Goal: Task Accomplishment & Management: Manage account settings

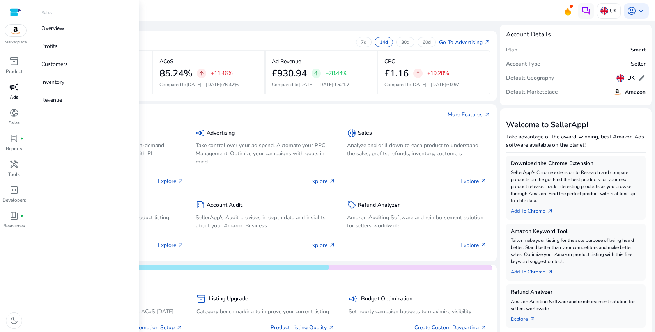
click at [16, 95] on p "Ads" at bounding box center [14, 97] width 9 height 7
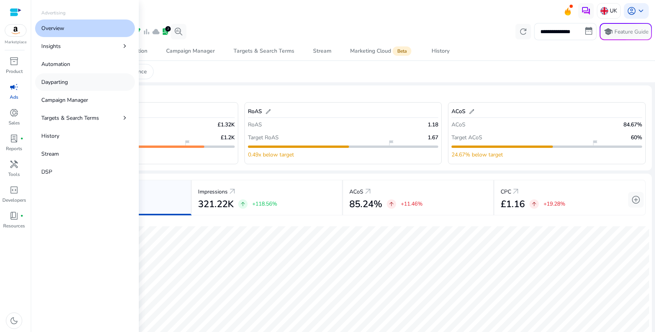
click at [62, 83] on p "Dayparting" at bounding box center [54, 82] width 27 height 8
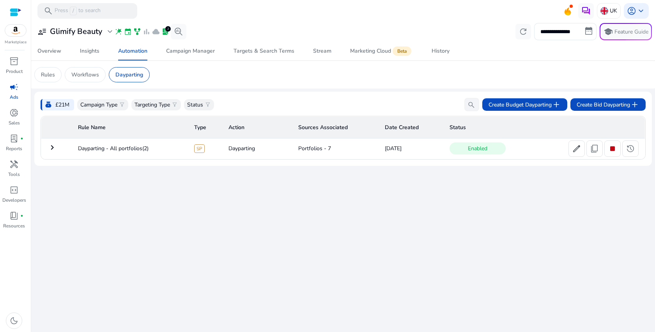
click at [56, 152] on mat-icon "keyboard_arrow_right" at bounding box center [52, 147] width 9 height 9
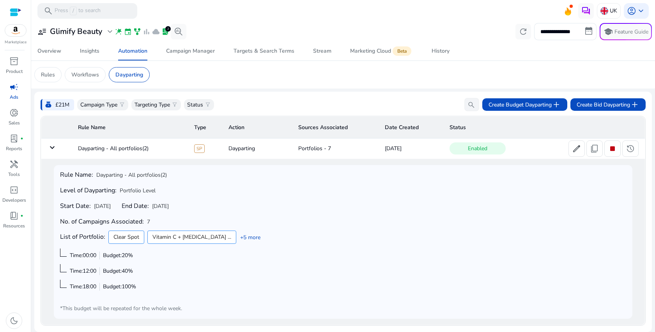
scroll to position [0, 0]
click at [451, 59] on link "History" at bounding box center [440, 51] width 37 height 19
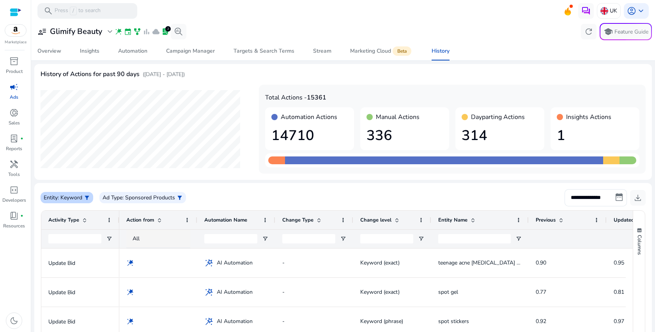
click at [80, 203] on div "Entity : Keyword filter_alt" at bounding box center [67, 197] width 53 height 11
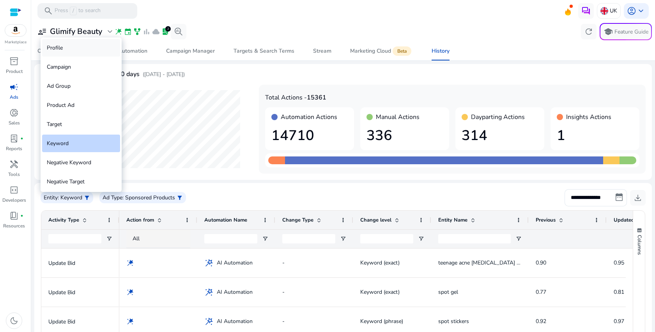
click at [78, 50] on div "Profile" at bounding box center [81, 48] width 78 height 18
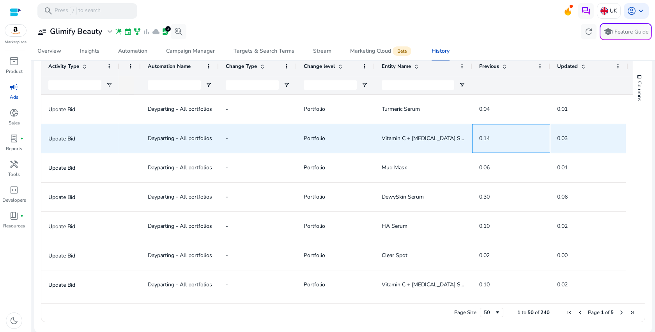
click at [485, 137] on span "0.14" at bounding box center [484, 138] width 11 height 7
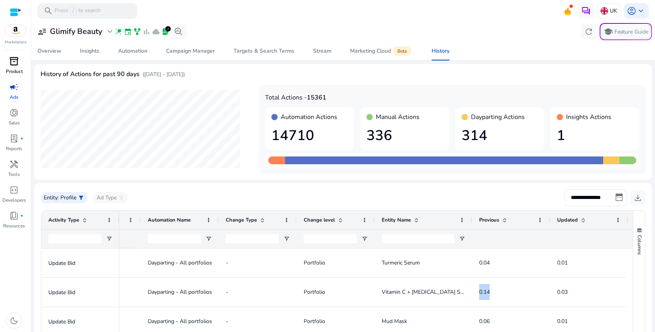
click at [12, 67] on link "inventory_2 Product" at bounding box center [14, 68] width 28 height 26
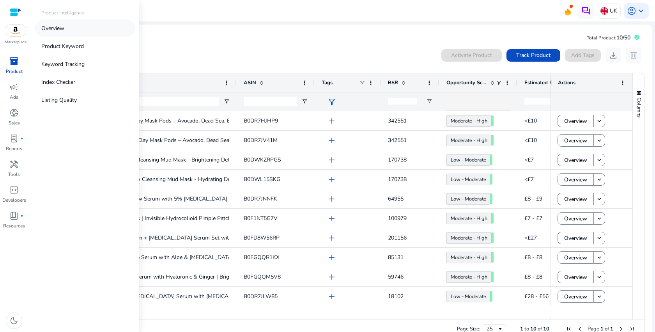
click at [80, 32] on link "Overview" at bounding box center [85, 29] width 100 height 18
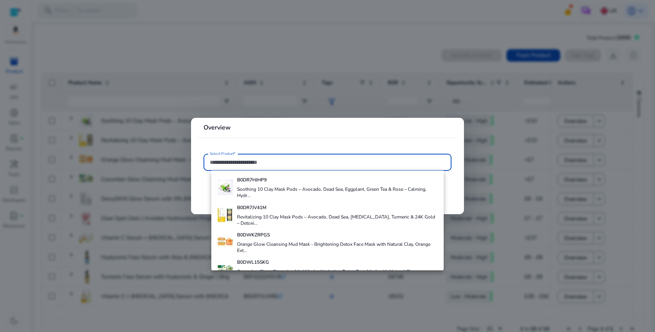
click at [269, 87] on div at bounding box center [327, 166] width 655 height 332
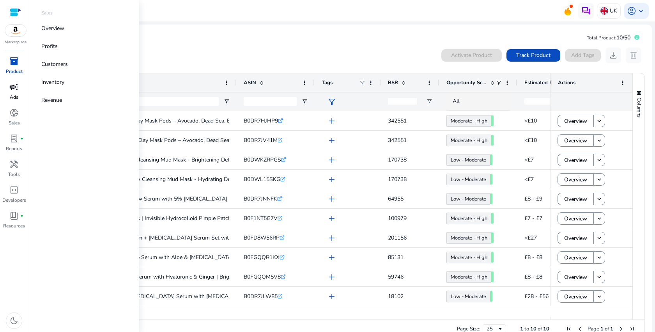
click at [16, 96] on p "Ads" at bounding box center [14, 97] width 9 height 7
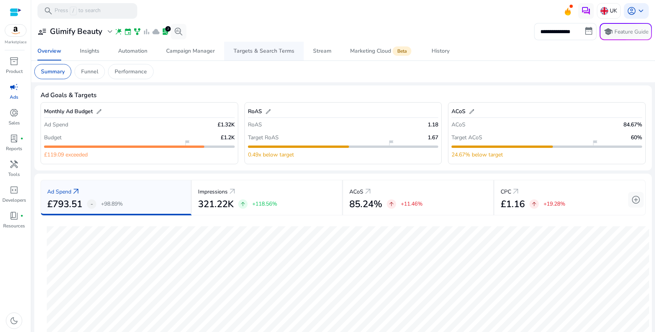
click at [262, 53] on div "Targets & Search Terms" at bounding box center [264, 50] width 61 height 5
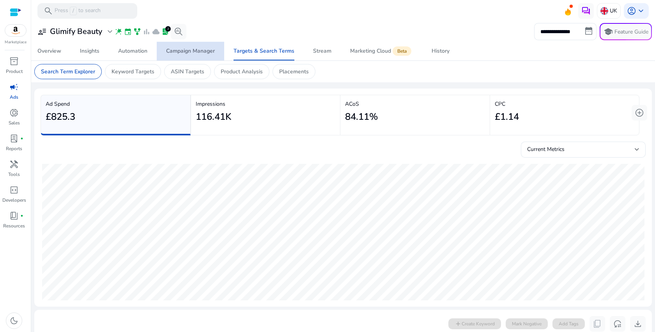
click at [209, 50] on div "Campaign Manager" at bounding box center [190, 50] width 49 height 5
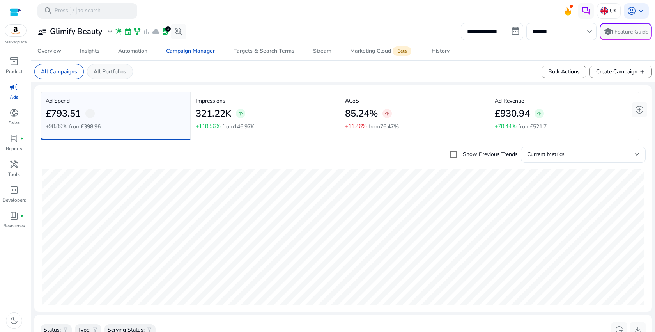
click at [119, 73] on p "All Portfolios" at bounding box center [110, 71] width 33 height 8
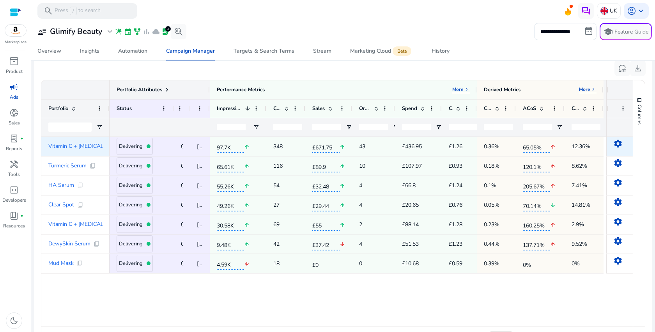
click at [614, 142] on mat-icon "settings" at bounding box center [617, 143] width 9 height 9
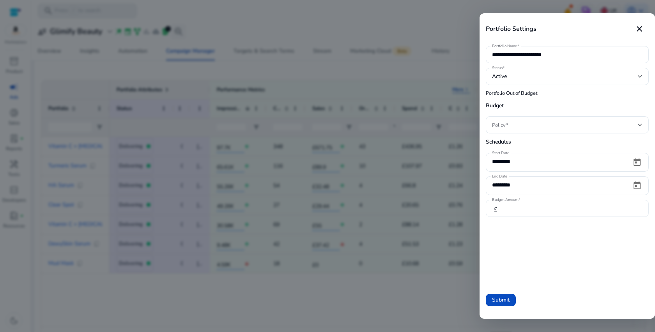
click at [517, 207] on input "****" at bounding box center [576, 208] width 134 height 9
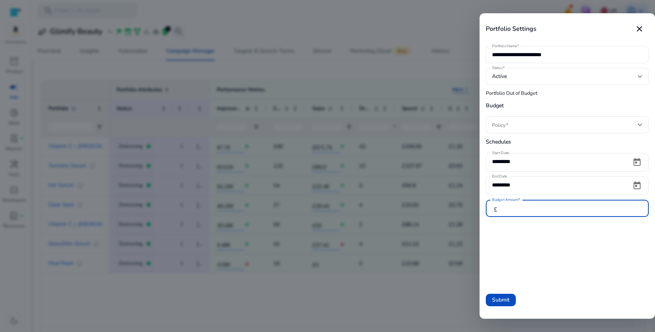
click at [517, 207] on input "****" at bounding box center [576, 208] width 134 height 9
type input "**"
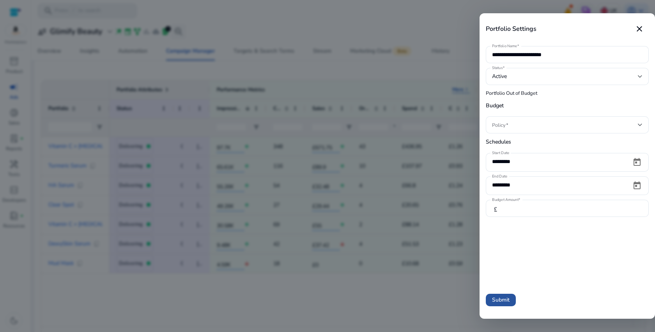
click at [501, 302] on span "Submit" at bounding box center [501, 300] width 18 height 8
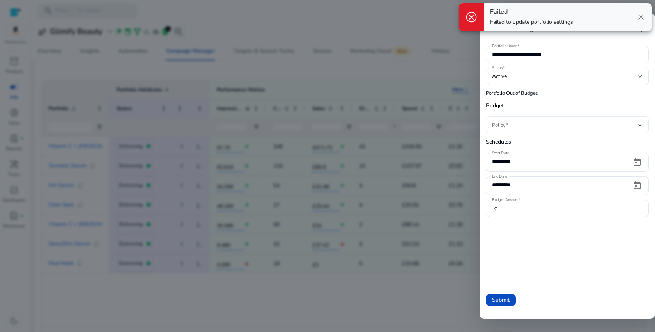
click at [519, 127] on span at bounding box center [565, 125] width 146 height 9
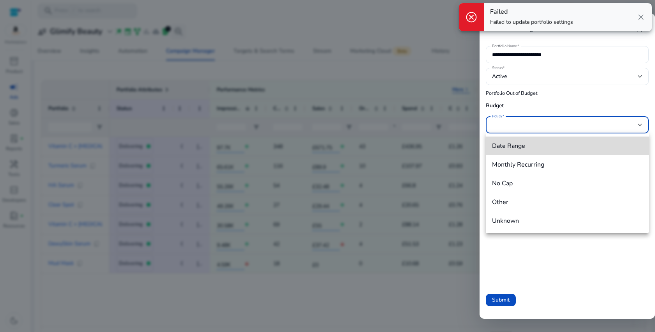
click at [518, 151] on mat-option "Date Range" at bounding box center [567, 146] width 163 height 19
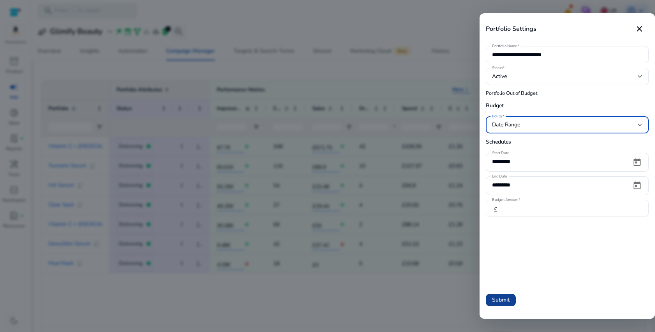
click at [509, 298] on span "Submit" at bounding box center [501, 300] width 18 height 8
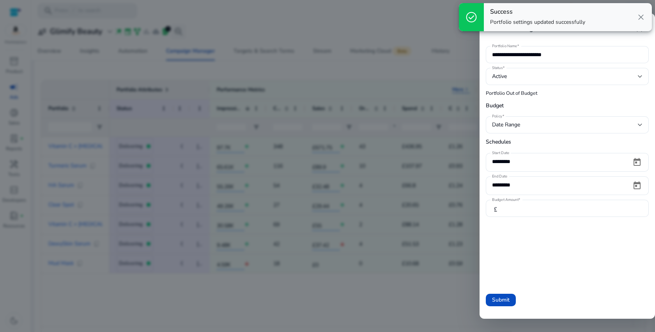
click at [450, 307] on div at bounding box center [327, 166] width 655 height 332
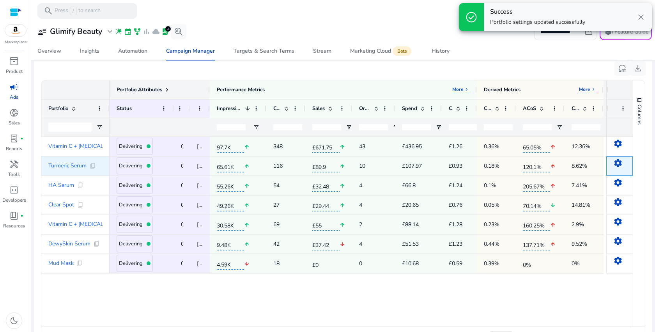
click at [617, 162] on mat-icon "settings" at bounding box center [617, 162] width 9 height 9
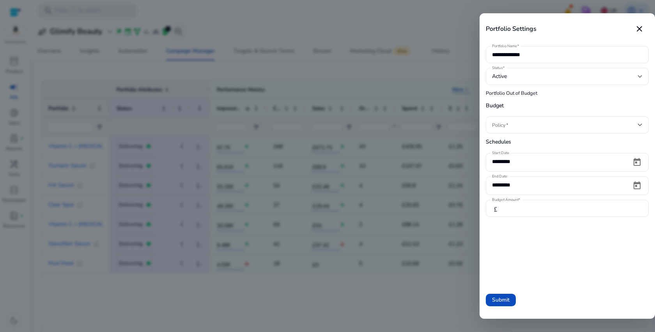
click at [514, 129] on div at bounding box center [567, 124] width 151 height 17
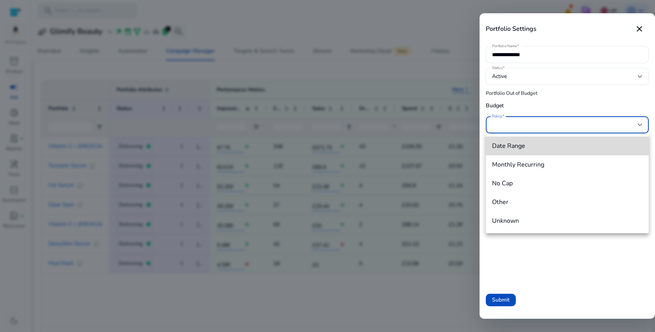
click at [514, 149] on span "Date Range" at bounding box center [567, 146] width 151 height 9
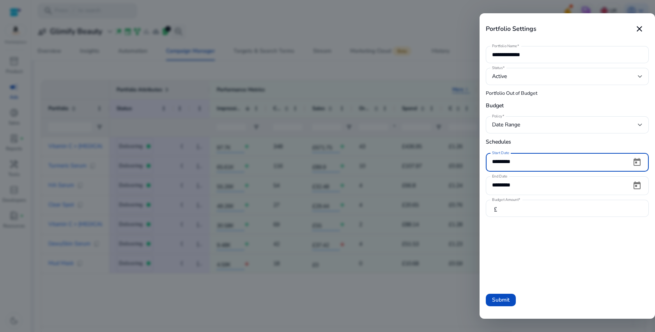
click at [526, 163] on input "*********" at bounding box center [558, 161] width 133 height 9
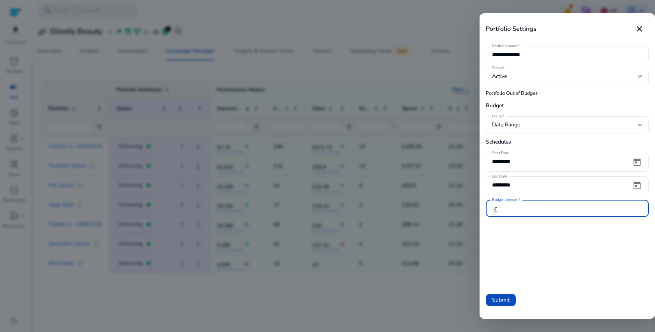
click at [522, 211] on input "****" at bounding box center [576, 208] width 134 height 9
click at [522, 210] on input "****" at bounding box center [576, 208] width 134 height 9
type input "**"
click at [504, 296] on span "Submit" at bounding box center [501, 300] width 18 height 8
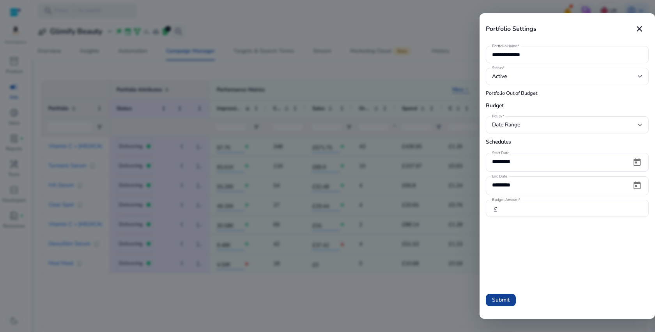
click at [505, 299] on span "Submit" at bounding box center [501, 300] width 18 height 8
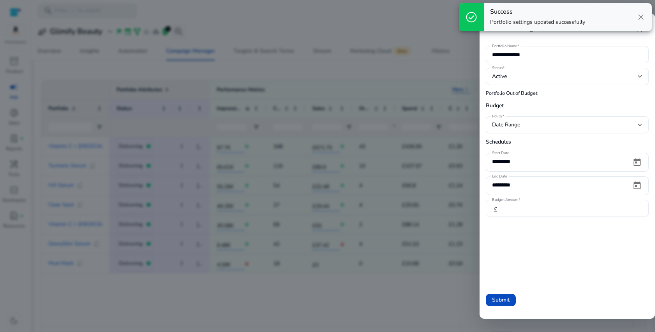
click at [437, 292] on div at bounding box center [327, 166] width 655 height 332
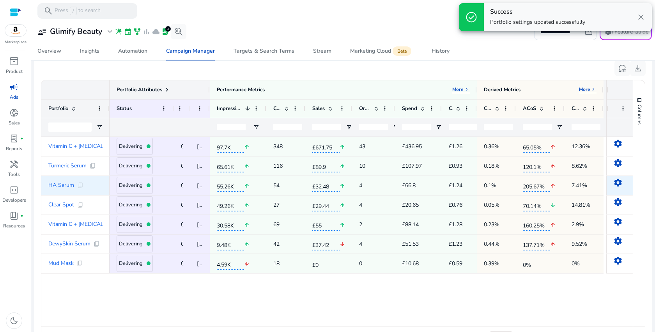
click at [614, 186] on mat-icon "settings" at bounding box center [617, 182] width 9 height 9
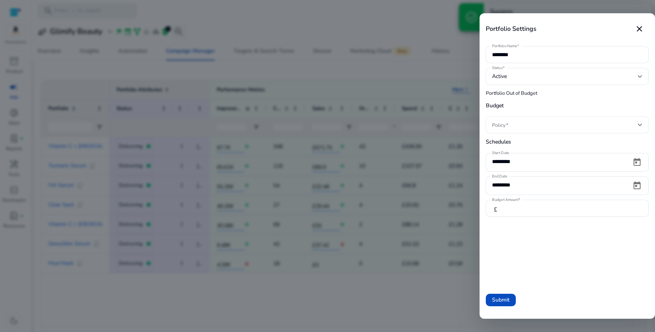
click at [505, 132] on div at bounding box center [567, 124] width 151 height 17
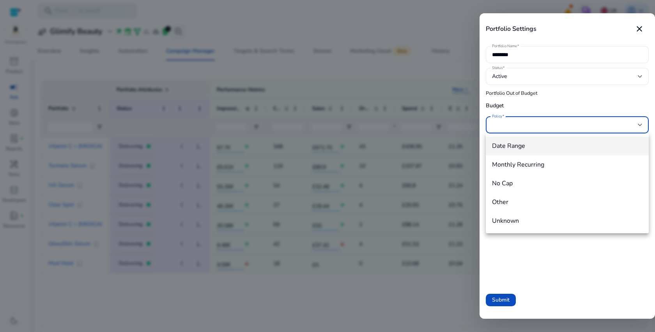
click at [507, 152] on mat-option "Date Range" at bounding box center [567, 146] width 163 height 19
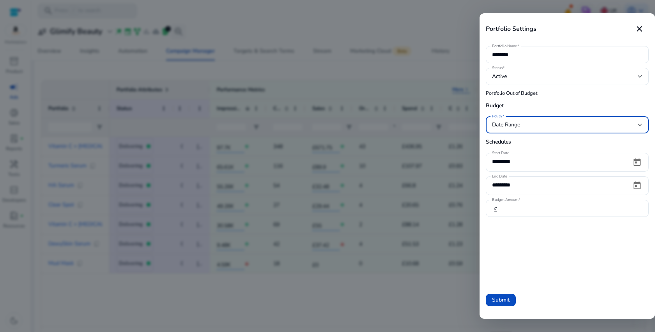
click at [507, 160] on input "*********" at bounding box center [558, 161] width 133 height 9
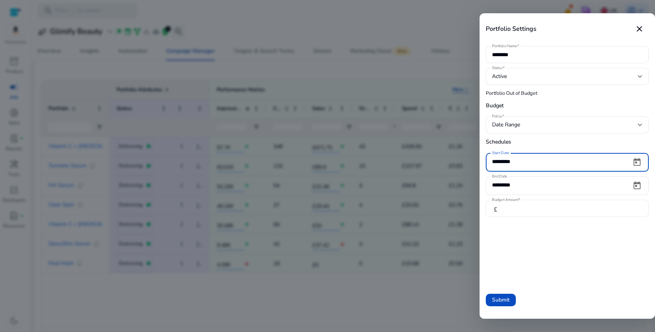
click at [521, 202] on div "****" at bounding box center [576, 208] width 134 height 17
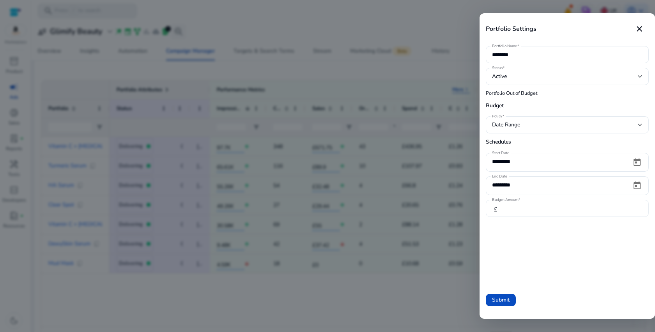
click at [521, 202] on div "****" at bounding box center [576, 208] width 134 height 17
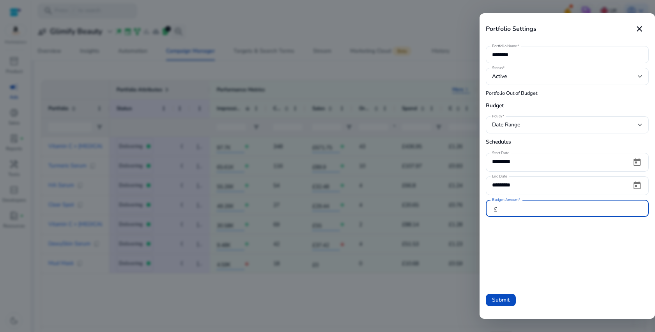
click at [527, 209] on input "****" at bounding box center [576, 208] width 134 height 9
type input "**"
click at [496, 305] on span at bounding box center [501, 300] width 30 height 19
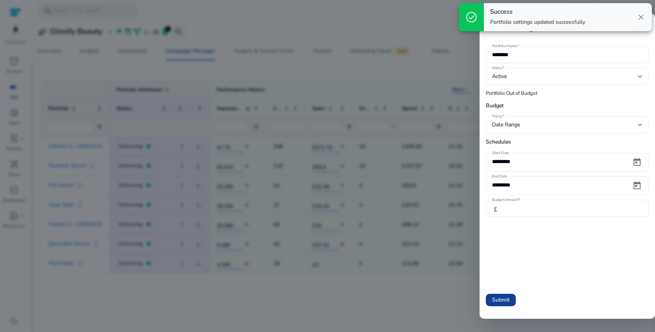
click at [493, 301] on span "Submit" at bounding box center [501, 300] width 18 height 8
click at [329, 243] on div at bounding box center [327, 166] width 655 height 332
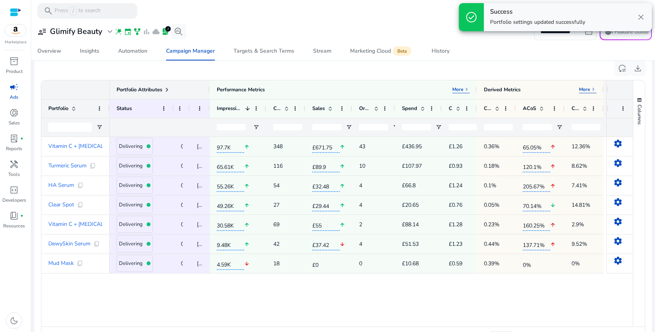
click at [645, 21] on span "close" at bounding box center [640, 16] width 9 height 9
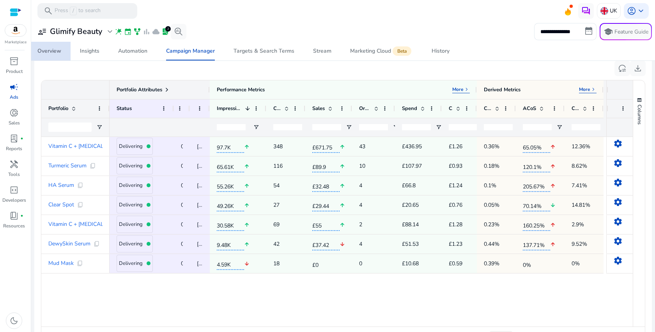
click at [50, 50] on div "Overview" at bounding box center [49, 50] width 24 height 5
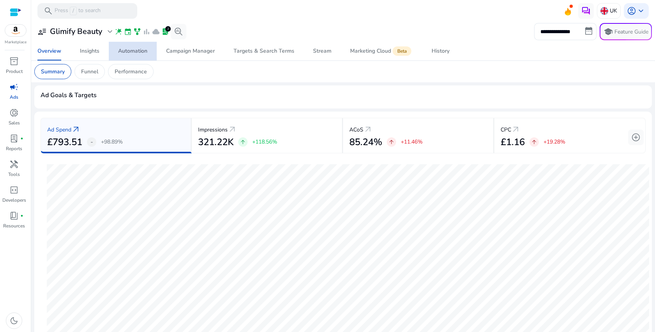
click at [133, 57] on span "Automation" at bounding box center [132, 51] width 29 height 19
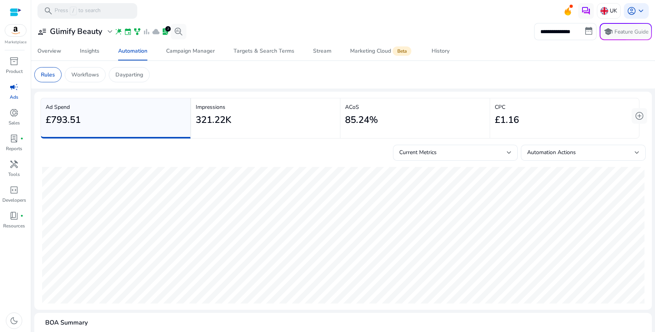
click at [365, 108] on p "ACoS" at bounding box center [415, 107] width 140 height 8
click at [129, 84] on mat-card "Rules Workflows Dayparting" at bounding box center [343, 75] width 630 height 28
click at [130, 69] on div "Dayparting" at bounding box center [129, 74] width 41 height 15
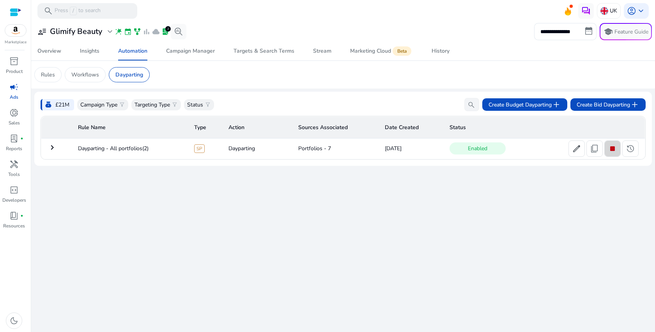
click at [615, 156] on span at bounding box center [613, 148] width 16 height 19
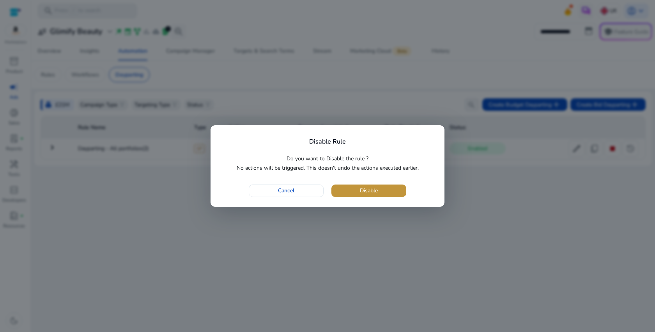
click at [392, 190] on span "button" at bounding box center [369, 190] width 75 height 19
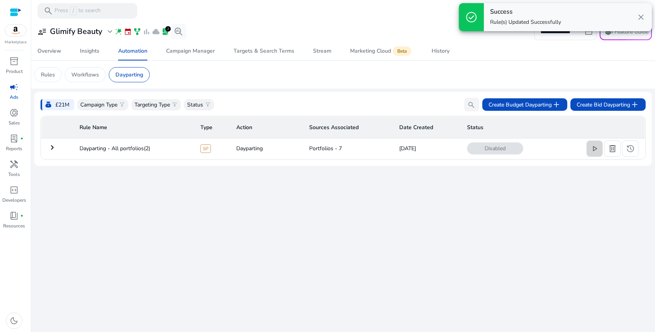
click at [591, 151] on span "play_arrow" at bounding box center [594, 148] width 9 height 9
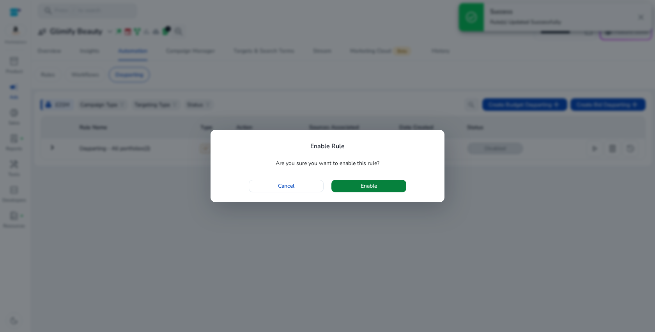
click at [383, 188] on span "button" at bounding box center [369, 186] width 75 height 19
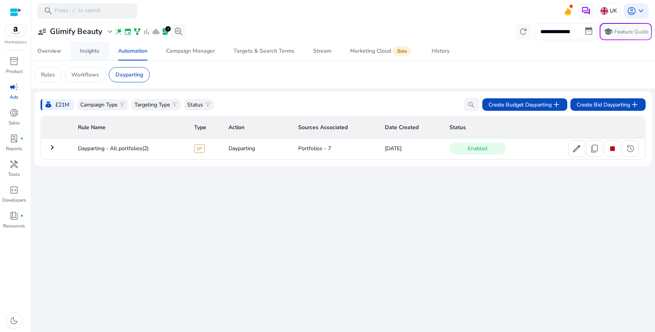
click at [79, 46] on link "Insights" at bounding box center [90, 51] width 38 height 19
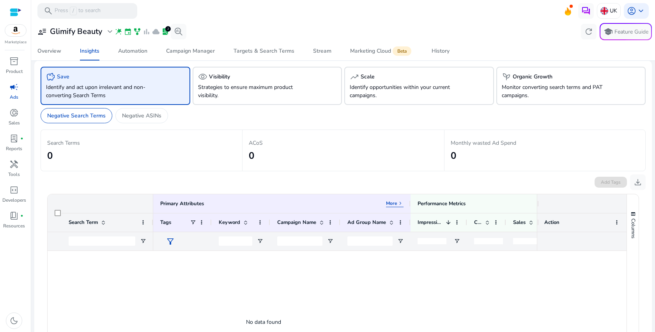
scroll to position [5, 0]
click at [439, 52] on div "History" at bounding box center [441, 50] width 18 height 5
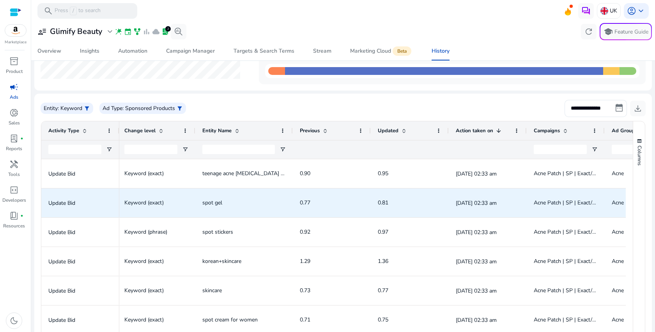
scroll to position [0, 296]
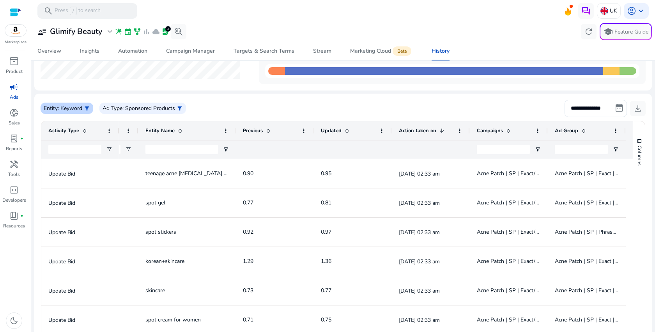
click at [82, 109] on p ": Keyword" at bounding box center [70, 108] width 25 height 8
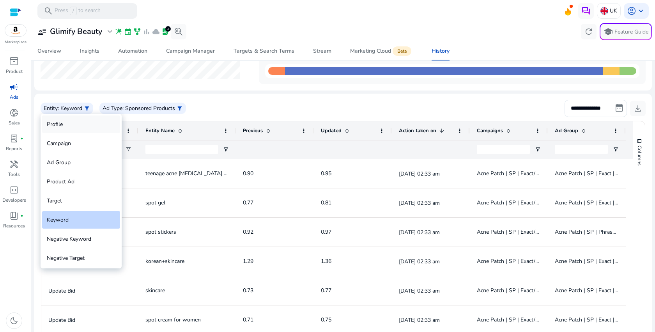
click at [73, 121] on div "Profile" at bounding box center [81, 124] width 78 height 18
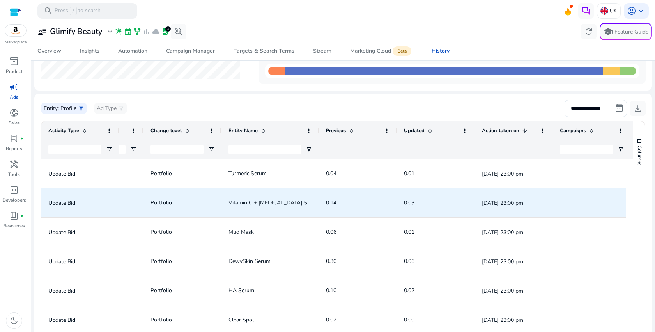
scroll to position [1, 0]
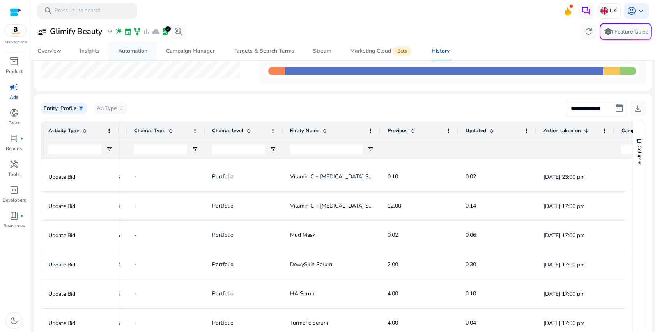
click at [133, 49] on div "Automation" at bounding box center [132, 50] width 29 height 5
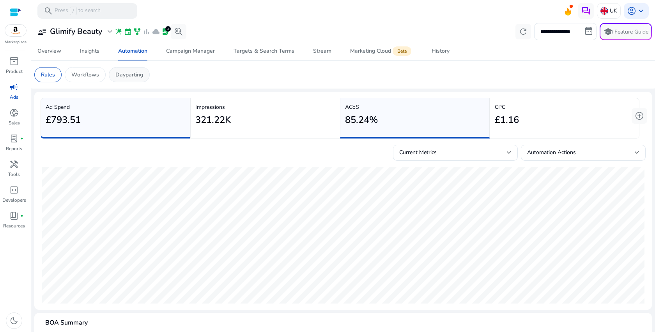
click at [139, 76] on p "Dayparting" at bounding box center [129, 75] width 28 height 8
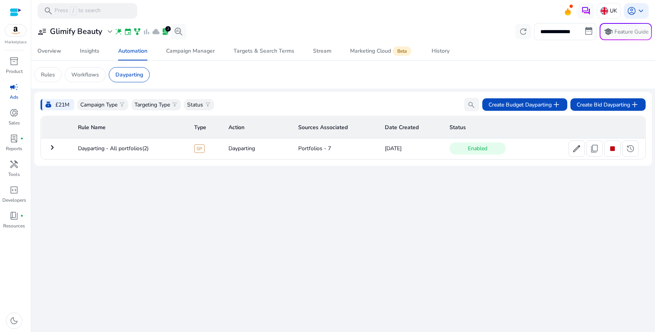
click at [53, 142] on td "keyboard_arrow_right" at bounding box center [56, 148] width 31 height 20
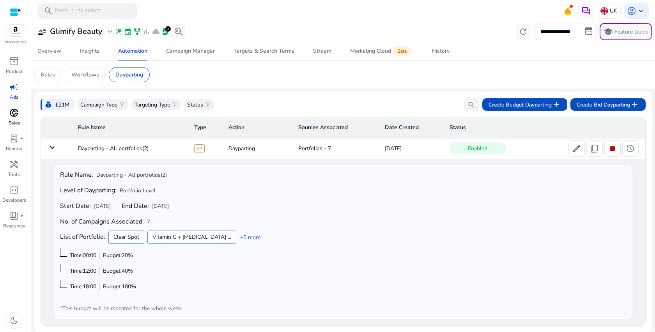
click at [16, 115] on span "donut_small" at bounding box center [13, 112] width 9 height 9
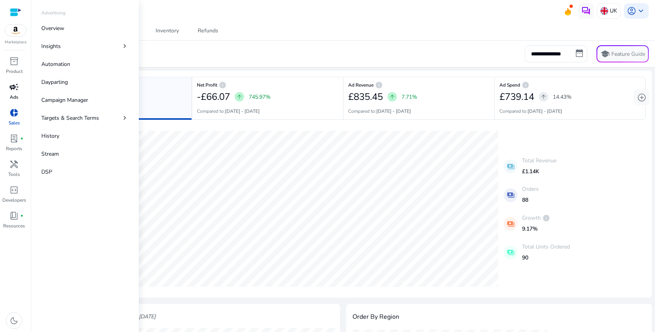
click at [18, 86] on span "campaign" at bounding box center [13, 86] width 9 height 9
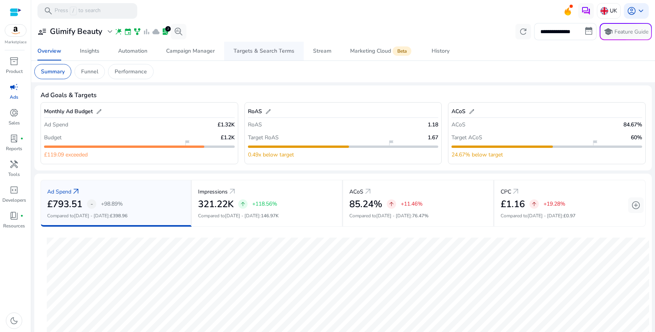
click at [269, 51] on div "Targets & Search Terms" at bounding box center [264, 50] width 61 height 5
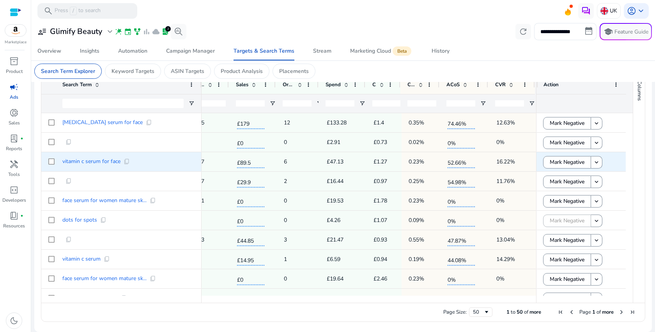
scroll to position [275, 0]
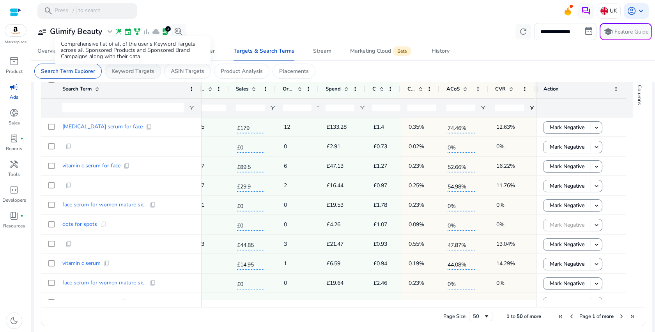
click at [150, 69] on p "Keyword Targets" at bounding box center [133, 71] width 43 height 8
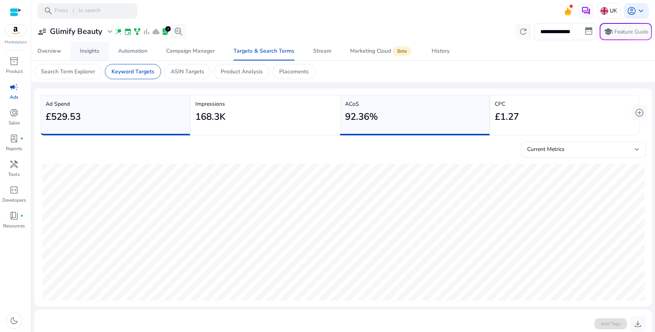
click at [87, 52] on div "Insights" at bounding box center [90, 50] width 20 height 5
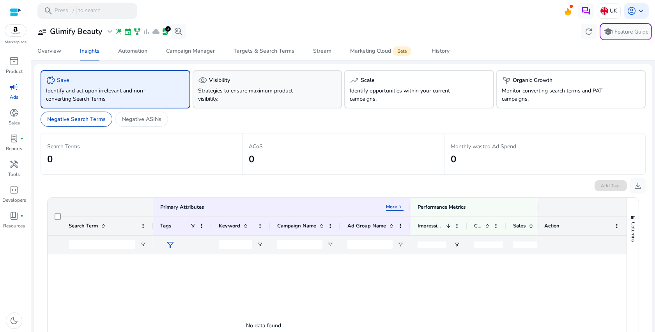
click at [215, 92] on p "Strategies to ensure maximum product visibility." at bounding box center [255, 95] width 115 height 16
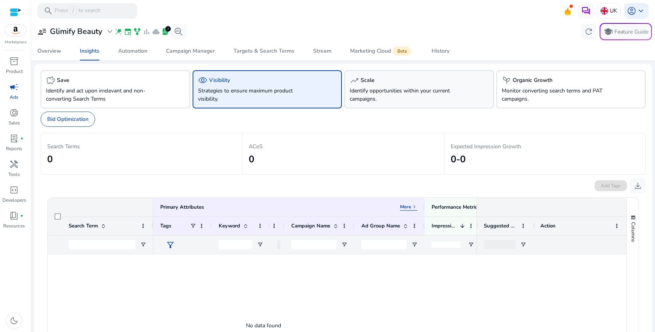
click at [404, 94] on p "Identify opportunities within your current campaigns." at bounding box center [407, 95] width 115 height 16
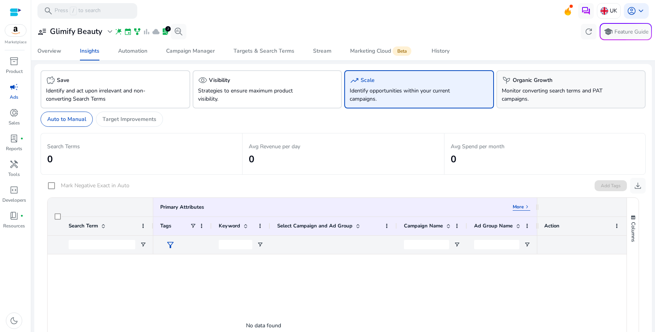
click at [566, 90] on p "Monitor converting search terms and PAT campaigns." at bounding box center [559, 95] width 115 height 16
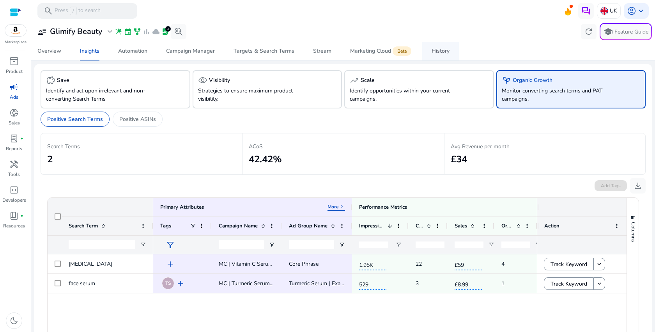
click at [440, 53] on div "History" at bounding box center [441, 50] width 18 height 5
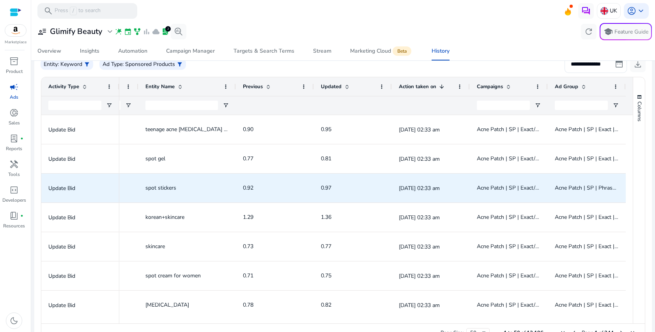
scroll to position [10, 0]
